Goal: Information Seeking & Learning: Learn about a topic

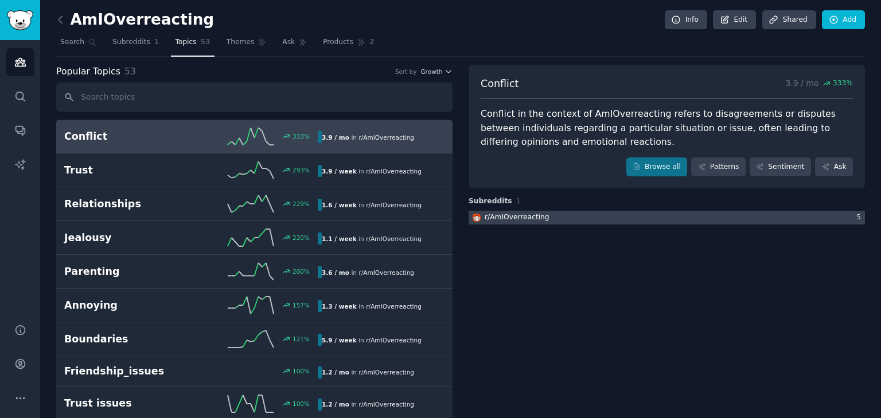
click at [491, 216] on div "r/ AmIOverreacting" at bounding box center [516, 218] width 65 height 10
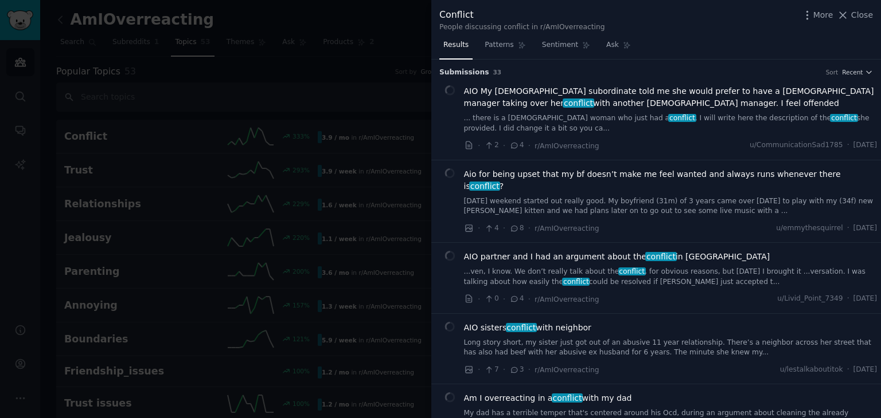
click at [380, 33] on div at bounding box center [440, 209] width 881 height 418
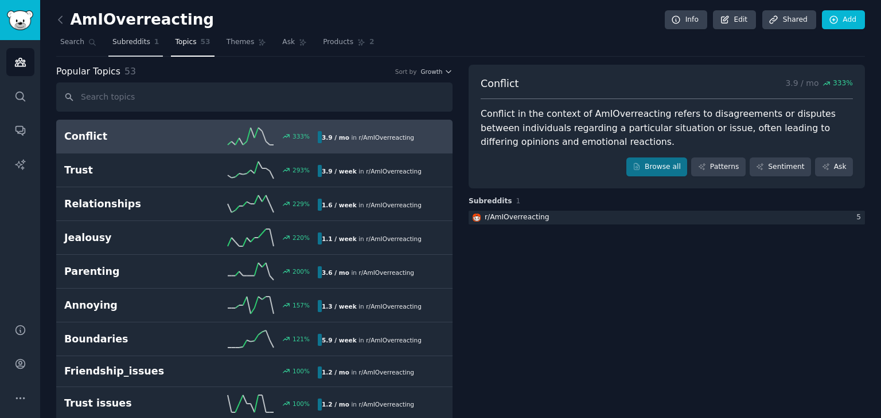
click at [129, 40] on span "Subreddits" at bounding box center [131, 42] width 38 height 10
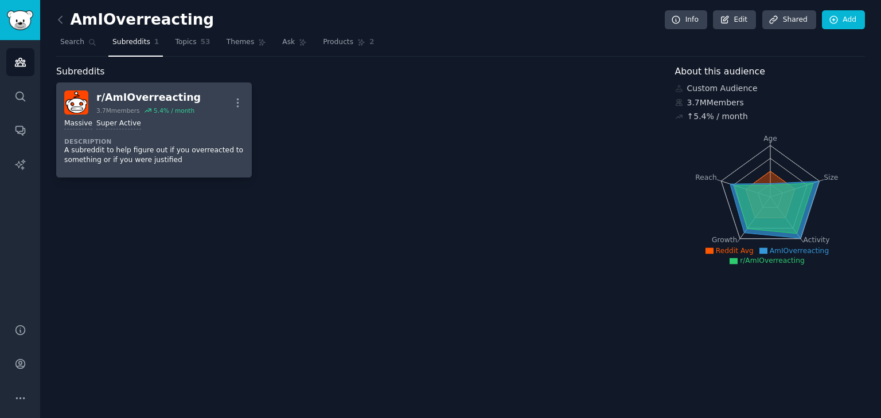
click at [191, 106] on div "r/ AmIOverreacting 3.7M members 5.4 % / month More" at bounding box center [153, 103] width 179 height 24
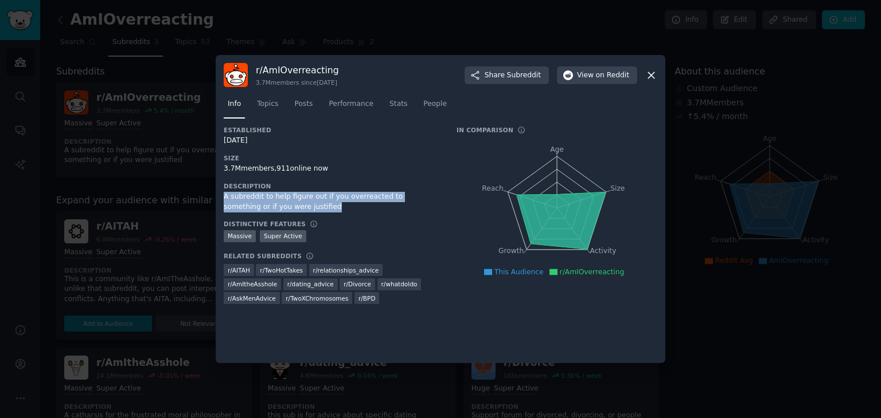
drag, startPoint x: 218, startPoint y: 194, endPoint x: 286, endPoint y: 204, distance: 68.8
click at [286, 204] on div "r/ AmIOverreacting 3.7M members since [DATE] Share Subreddit View on Reddit Inf…" at bounding box center [440, 209] width 449 height 308
copy div "A subreddit to help figure out if you overreacted to something or if you were j…"
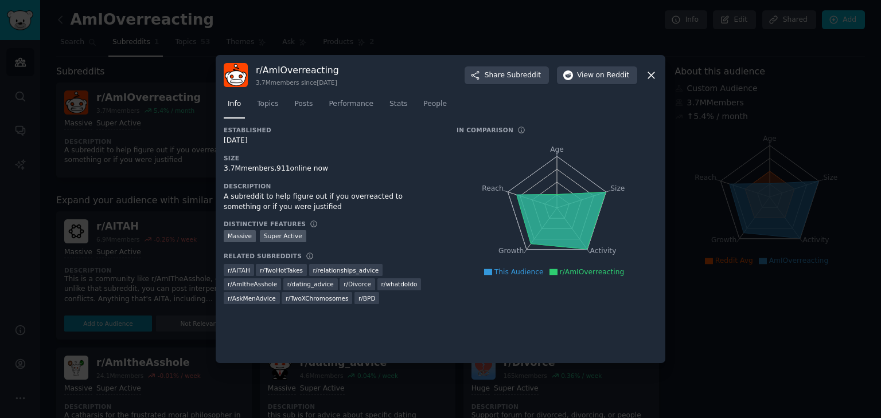
click at [401, 224] on div "Distinctive Features" at bounding box center [332, 224] width 217 height 8
click at [654, 80] on icon at bounding box center [651, 75] width 12 height 12
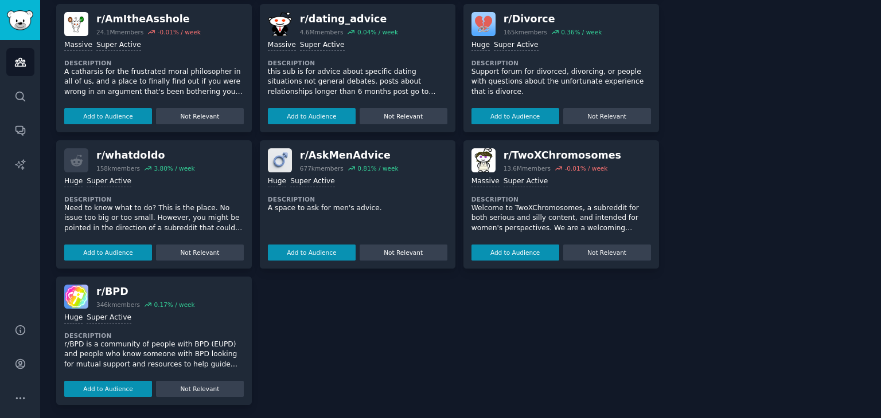
scroll to position [287, 0]
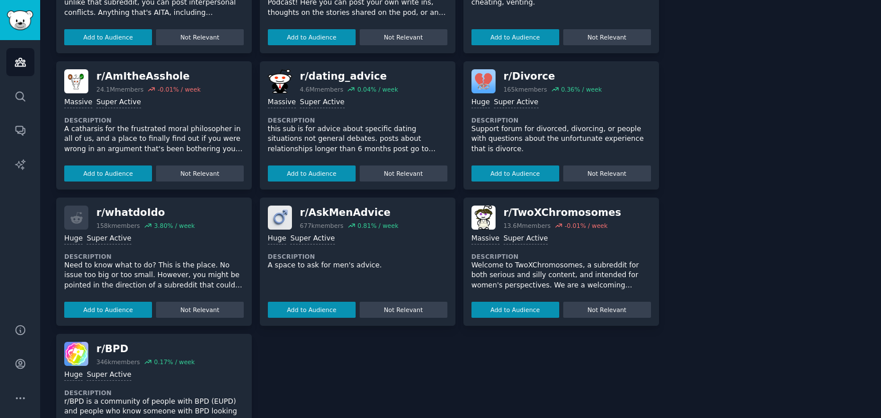
click at [128, 212] on div "r/ whatdoIdo" at bounding box center [145, 213] width 99 height 14
click at [71, 221] on icon at bounding box center [77, 218] width 12 height 12
click at [121, 219] on h2 "r/ whatdoIdo 158k members 3.80 % / week" at bounding box center [145, 218] width 99 height 24
click at [118, 303] on button "Add to Audience" at bounding box center [108, 310] width 88 height 16
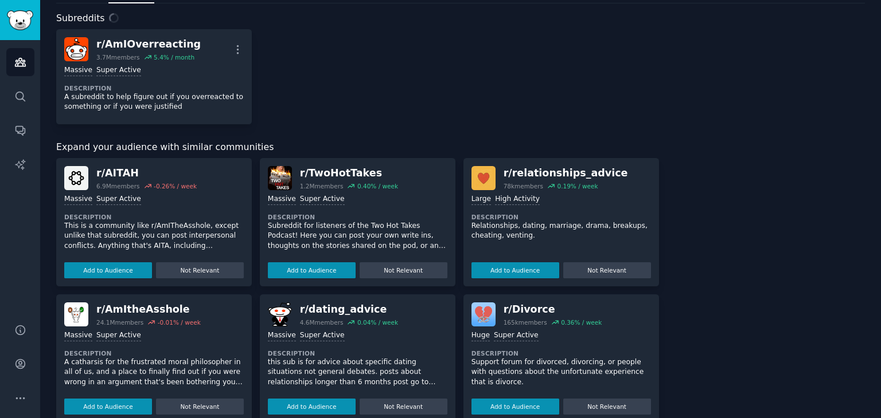
scroll to position [0, 0]
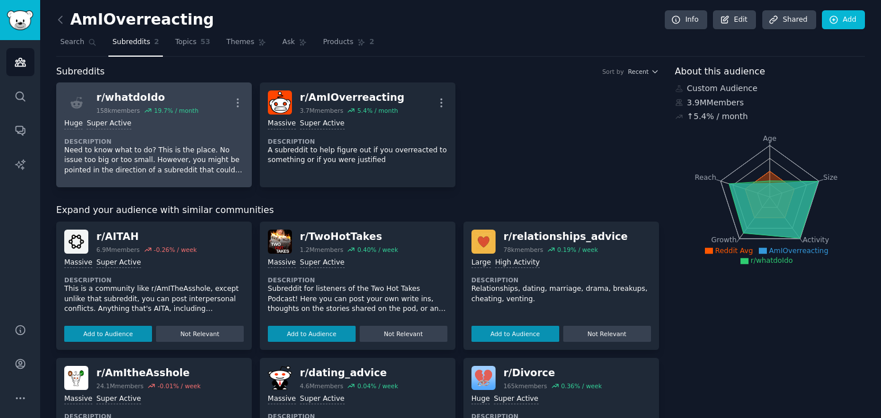
click at [144, 111] on icon at bounding box center [148, 111] width 8 height 8
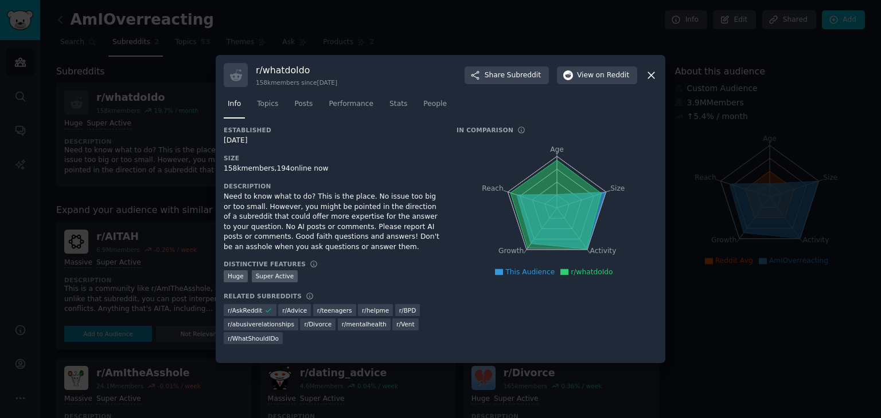
click at [271, 199] on div "Need to know what to do? This is the place. No issue too big or too small. Howe…" at bounding box center [332, 222] width 217 height 60
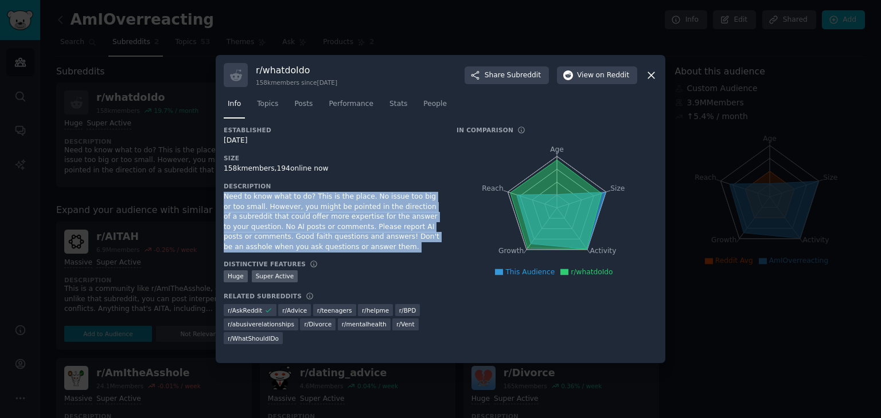
click at [271, 199] on div "Need to know what to do? This is the place. No issue too big or too small. Howe…" at bounding box center [332, 222] width 217 height 60
copy div "Need to know what to do? This is the place. No issue too big or too small. Howe…"
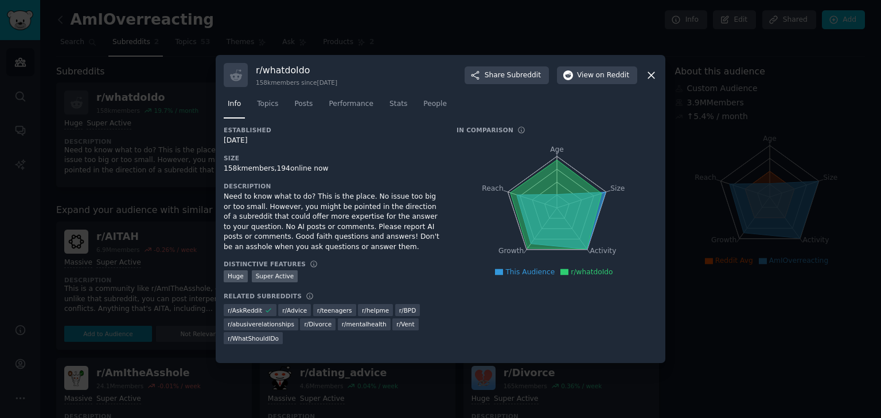
click at [645, 76] on div "r/ whatdoIdo 158k members since [DATE] Share Subreddit View on Reddit" at bounding box center [440, 75] width 433 height 24
click at [645, 76] on icon at bounding box center [651, 75] width 12 height 12
